Goal: Obtain resource: Download file/media

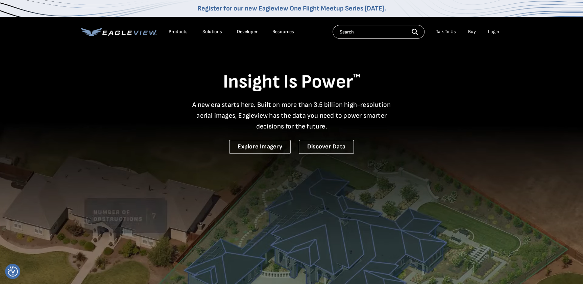
click at [490, 29] on div "Login" at bounding box center [493, 32] width 11 height 6
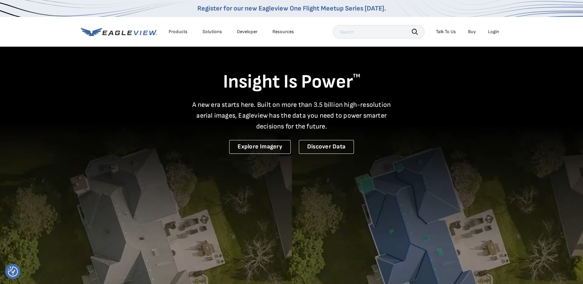
click at [490, 34] on div "Login" at bounding box center [493, 32] width 11 height 6
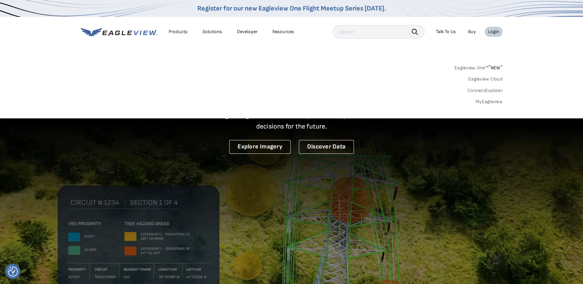
click at [481, 102] on link "MyEagleview" at bounding box center [489, 102] width 27 height 6
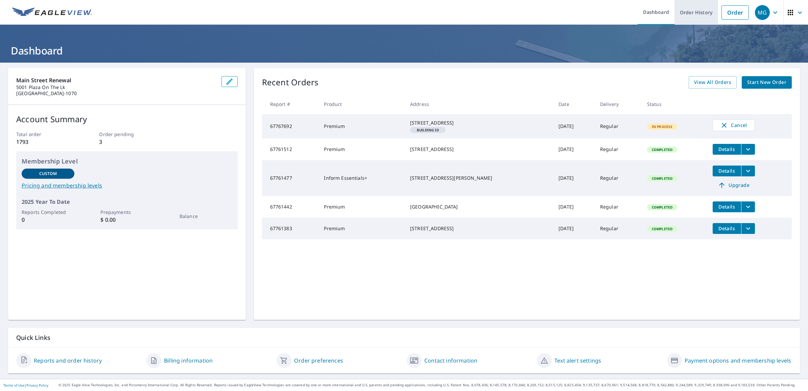
drag, startPoint x: 691, startPoint y: 15, endPoint x: 696, endPoint y: 15, distance: 4.7
click at [691, 15] on link "Order History" at bounding box center [697, 12] width 44 height 25
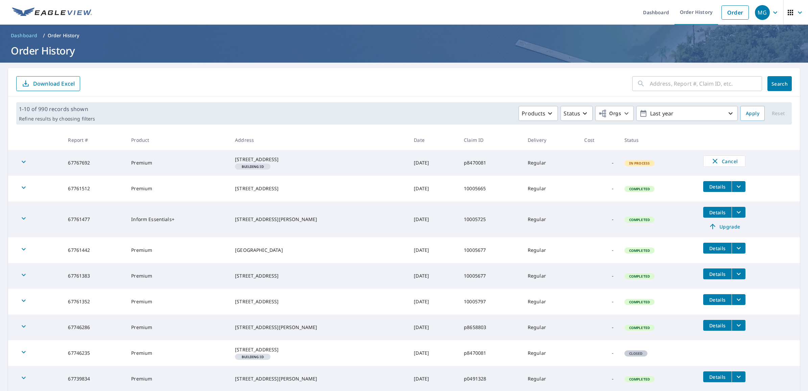
click at [692, 77] on input "text" at bounding box center [706, 83] width 112 height 19
paste input "[STREET_ADDRESS]"
drag, startPoint x: 650, startPoint y: 85, endPoint x: 613, endPoint y: 87, distance: 37.3
click at [613, 87] on form "[STREET_ADDRESS], ​ Search Download Excel" at bounding box center [404, 83] width 776 height 15
click at [713, 81] on input "[STREET_ADDRESS]" at bounding box center [699, 83] width 99 height 19
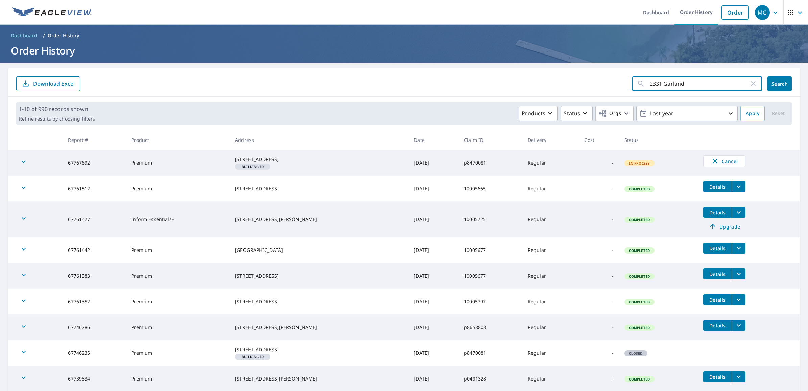
type input "2331 Garland"
click at [773, 85] on span "Search" at bounding box center [780, 84] width 14 height 6
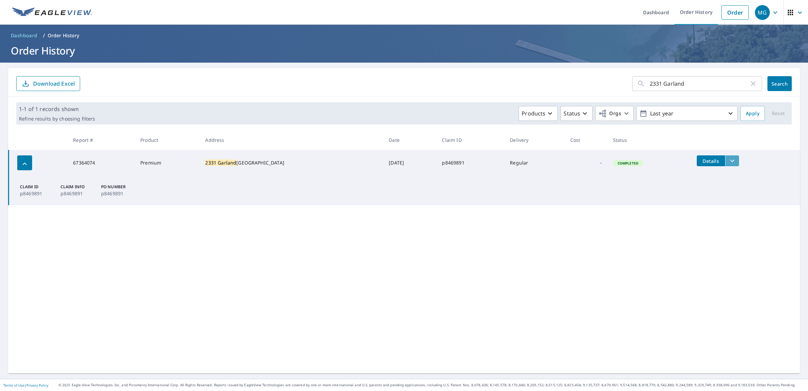
click at [731, 161] on icon "filesDropdownBtn-67364074" at bounding box center [733, 161] width 4 height 2
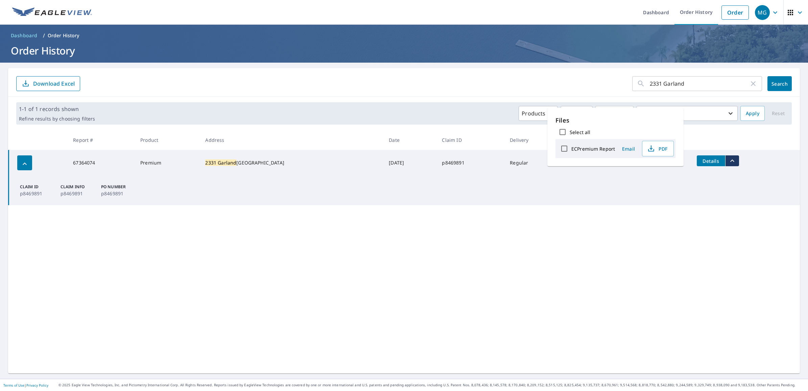
click at [577, 142] on div "ECPremium Report" at bounding box center [586, 148] width 58 height 14
drag, startPoint x: 561, startPoint y: 144, endPoint x: 569, endPoint y: 149, distance: 9.1
click at [569, 149] on input "ECPremium Report" at bounding box center [564, 148] width 14 height 14
checkbox input "true"
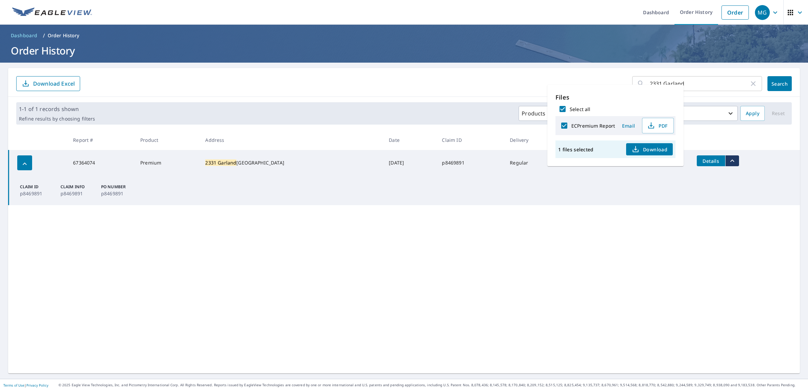
click at [646, 151] on span "Download" at bounding box center [650, 149] width 36 height 8
click at [716, 75] on input "2331 Garland" at bounding box center [699, 83] width 99 height 19
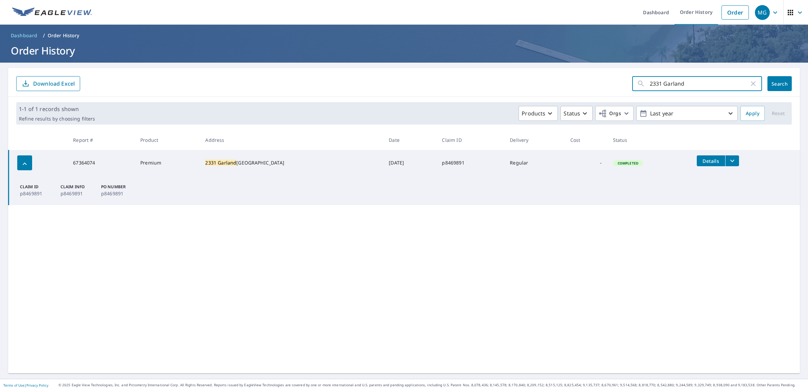
click at [716, 75] on input "2331 Garland" at bounding box center [699, 83] width 99 height 19
paste input "Super [PERSON_NAME] Property [STREET_ADDRESS] Contract ID YCON-633040 Budget $2…"
paste input "[STREET_ADDRESS]"
type input "1149 Alpine"
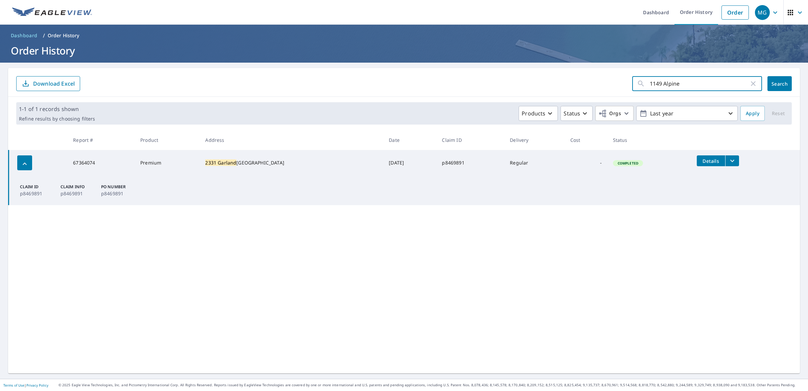
click button "Search" at bounding box center [780, 83] width 24 height 15
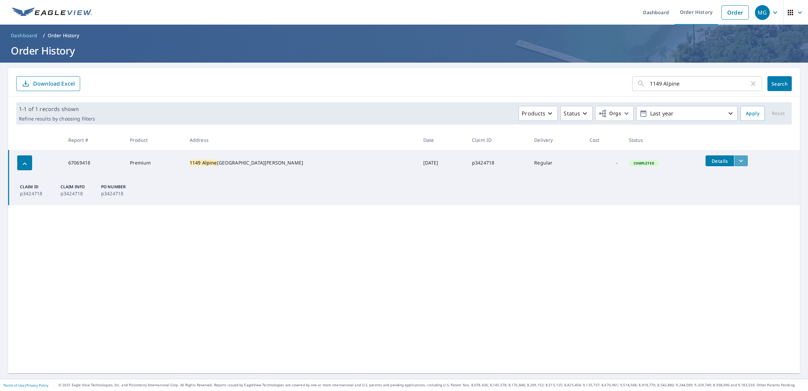
click at [734, 156] on button "filesDropdownBtn-67069418" at bounding box center [741, 160] width 14 height 11
click at [590, 144] on div "ECPremium Report" at bounding box center [591, 148] width 58 height 14
click at [576, 146] on input "ECPremium Report" at bounding box center [569, 148] width 14 height 14
checkbox input "true"
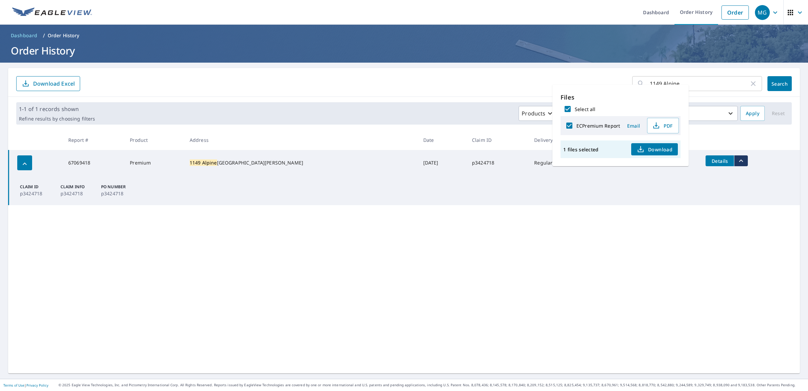
click at [652, 144] on button "Download" at bounding box center [654, 149] width 47 height 12
click at [731, 82] on input "1149 Alpine" at bounding box center [699, 83] width 99 height 19
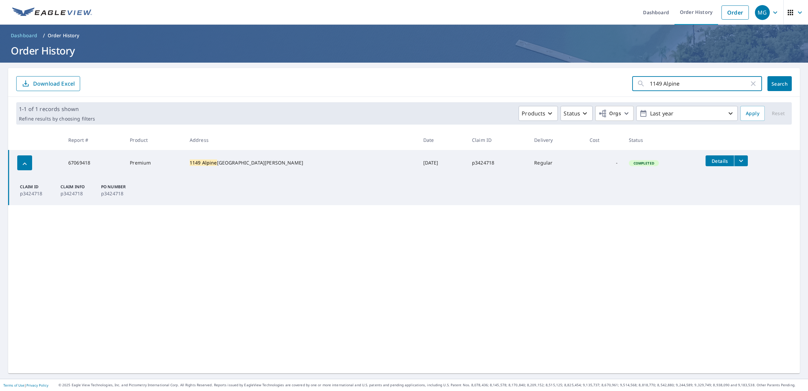
click at [731, 82] on input "1149 Alpine" at bounding box center [699, 83] width 99 height 19
paste input "7073 Stonecreek Driv"
type input "[STREET_ADDRESS]"
click at [773, 85] on span "Search" at bounding box center [780, 84] width 14 height 6
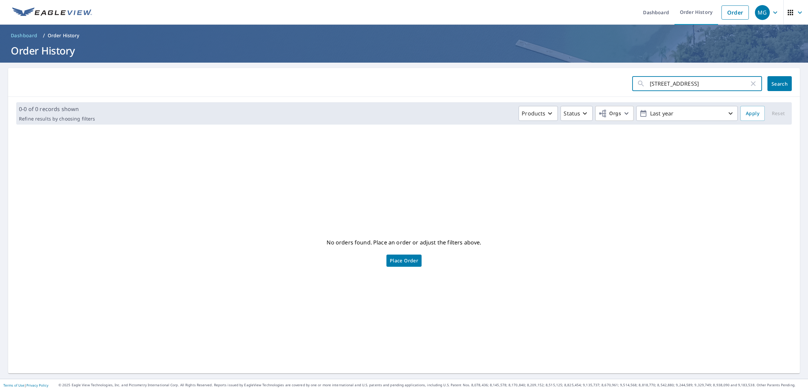
drag, startPoint x: 707, startPoint y: 85, endPoint x: 688, endPoint y: 87, distance: 19.0
click at [688, 87] on input "[STREET_ADDRESS]" at bounding box center [699, 83] width 99 height 19
type input "7073 Stonecreek"
click button "Search" at bounding box center [780, 83] width 24 height 15
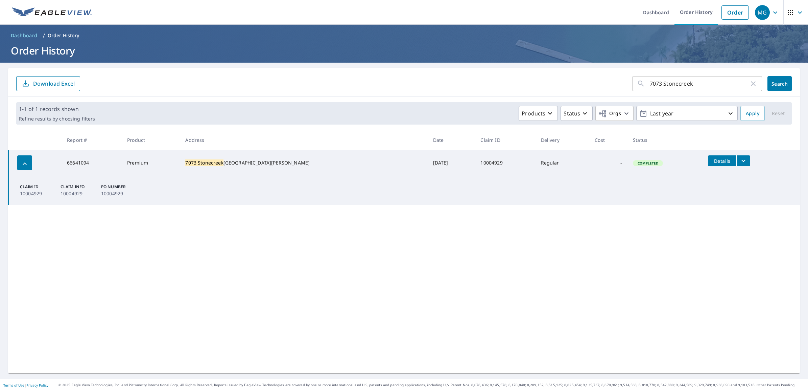
drag, startPoint x: 725, startPoint y: 161, endPoint x: 697, endPoint y: 171, distance: 29.9
click at [740, 161] on icon "filesDropdownBtn-66641094" at bounding box center [744, 161] width 8 height 8
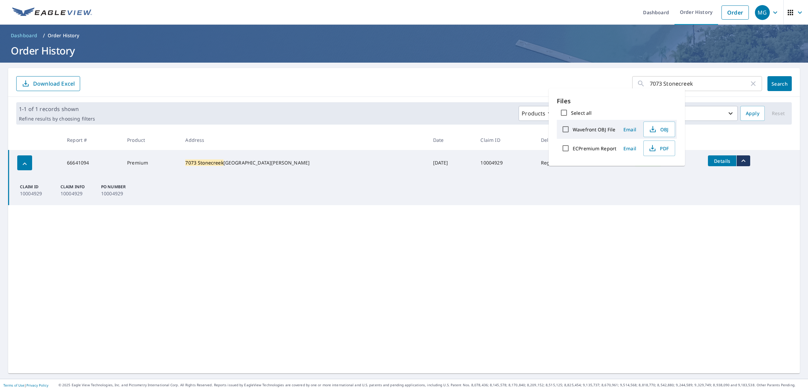
click at [590, 150] on label "ECPremium Report" at bounding box center [595, 148] width 44 height 6
click at [573, 150] on input "ECPremium Report" at bounding box center [566, 148] width 14 height 14
checkbox input "true"
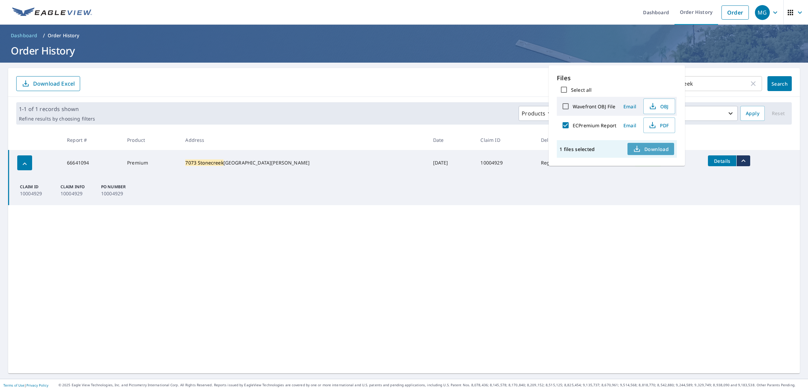
drag, startPoint x: 655, startPoint y: 150, endPoint x: 676, endPoint y: 170, distance: 29.7
click at [655, 150] on span "Download" at bounding box center [651, 149] width 36 height 8
